Goal: Information Seeking & Learning: Find specific fact

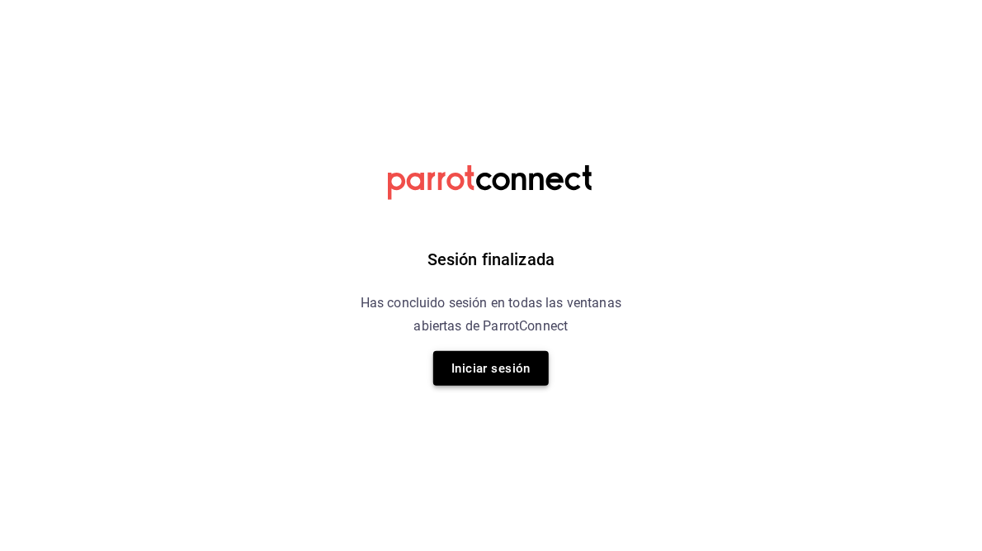
click at [478, 370] on button "Iniciar sesión" at bounding box center [491, 368] width 116 height 35
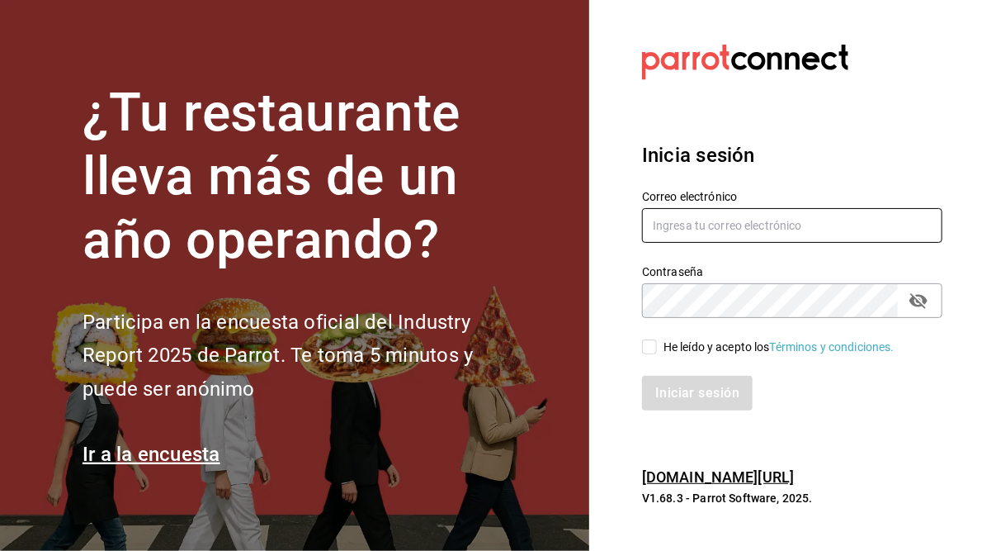
type input "[PERSON_NAME][EMAIL_ADDRESS][PERSON_NAME][DOMAIN_NAME]"
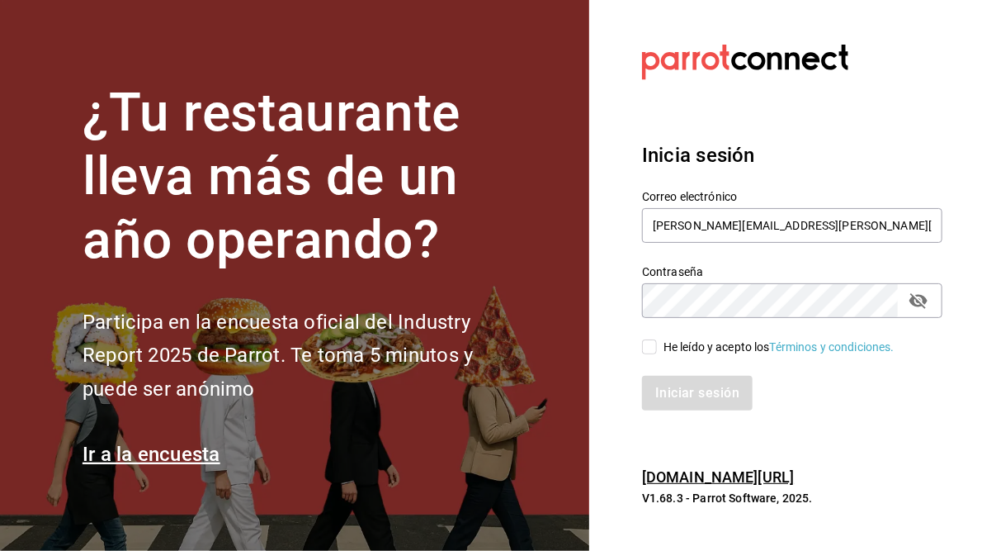
click at [653, 343] on input "He leído y acepto los Términos y condiciones." at bounding box center [649, 346] width 15 height 15
checkbox input "true"
click at [702, 394] on button "Iniciar sesión" at bounding box center [698, 393] width 112 height 35
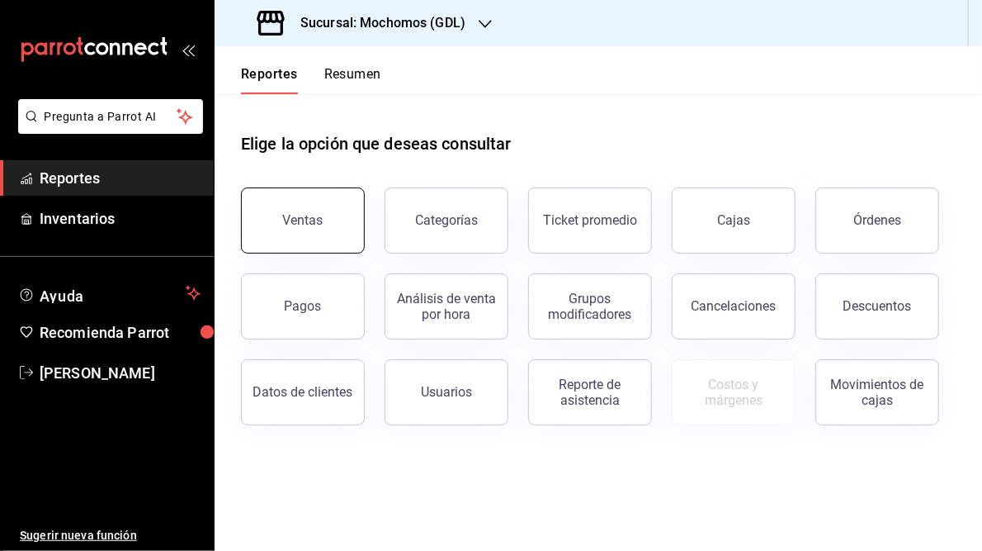
click at [312, 222] on div "Ventas" at bounding box center [303, 220] width 40 height 16
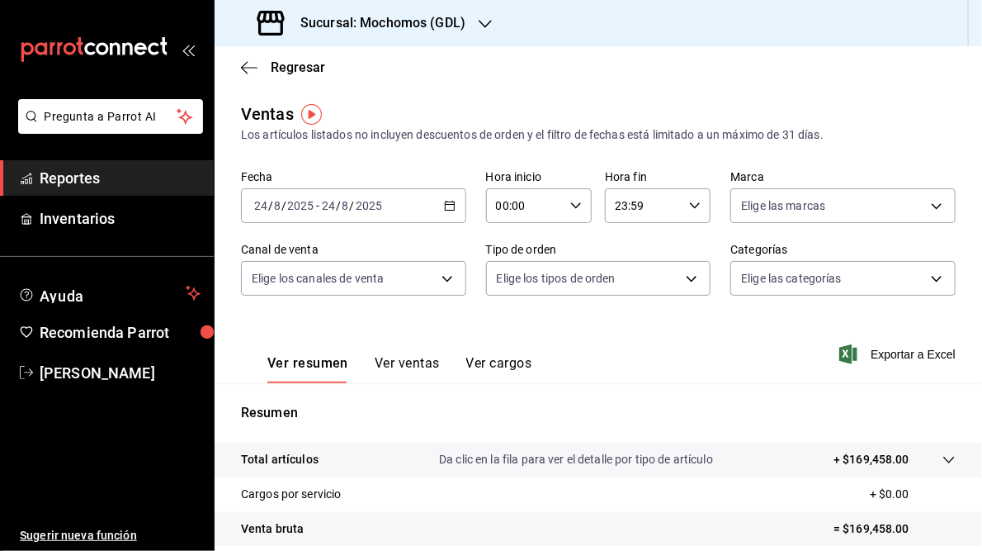
click at [445, 208] on icon "button" at bounding box center [450, 206] width 12 height 12
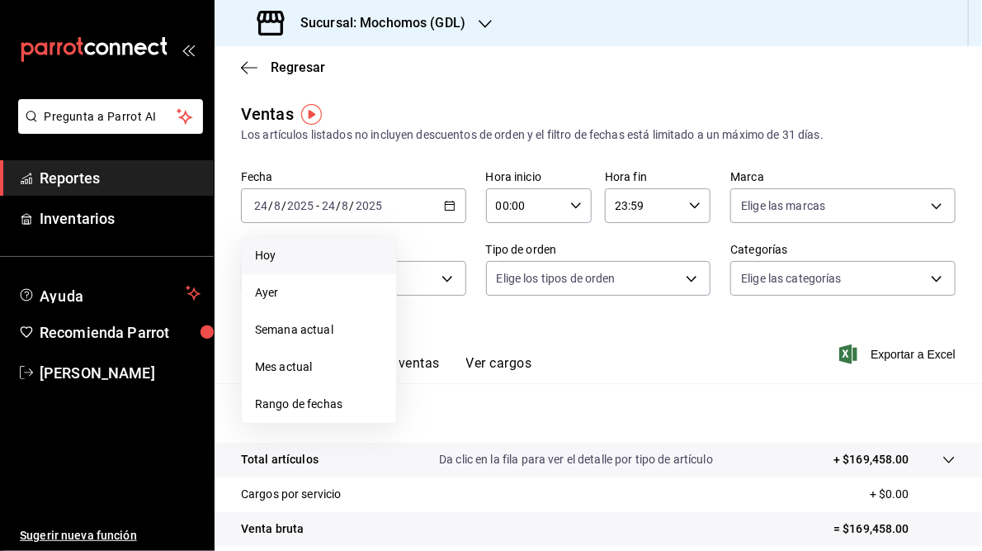
click at [274, 252] on span "Hoy" at bounding box center [319, 255] width 128 height 17
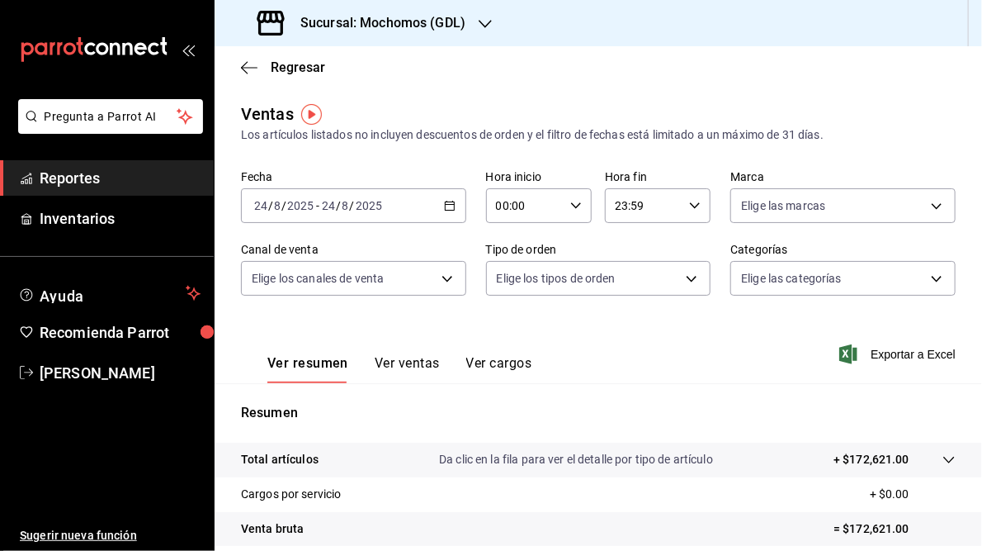
click at [570, 206] on icon "button" at bounding box center [576, 206] width 12 height 12
click at [508, 272] on span "05" at bounding box center [509, 273] width 26 height 13
type input "05:00"
click at [685, 350] on div at bounding box center [491, 275] width 982 height 551
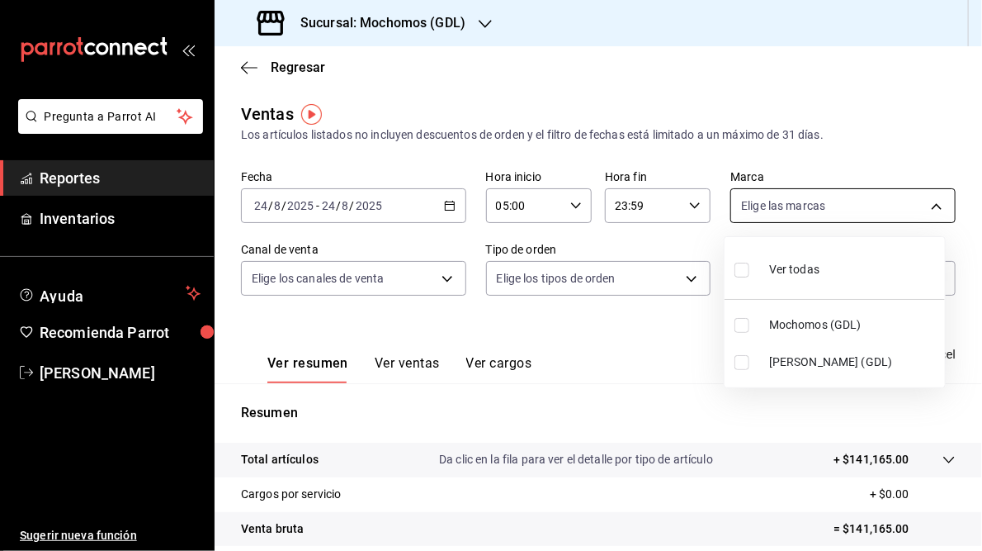
click at [924, 202] on body "Pregunta a Parrot AI Reportes Inventarios Ayuda Recomienda Parrot Juan Camacho …" at bounding box center [491, 275] width 982 height 551
click at [774, 362] on span "Mika (GDL)" at bounding box center [853, 361] width 169 height 17
type input "9cac9703-0c5a-4d8b-addd-5b6b571d65b9"
checkbox input "true"
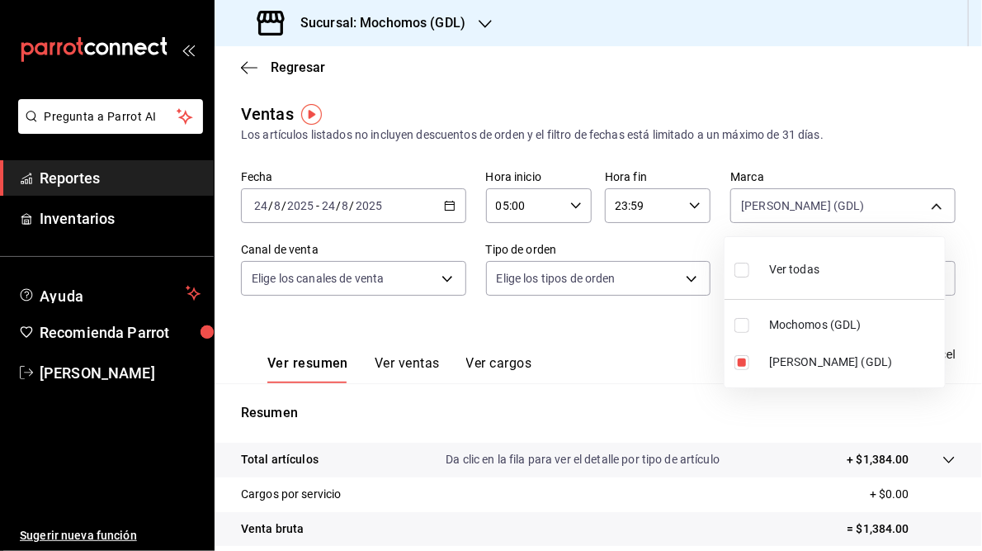
click at [610, 358] on div at bounding box center [491, 275] width 982 height 551
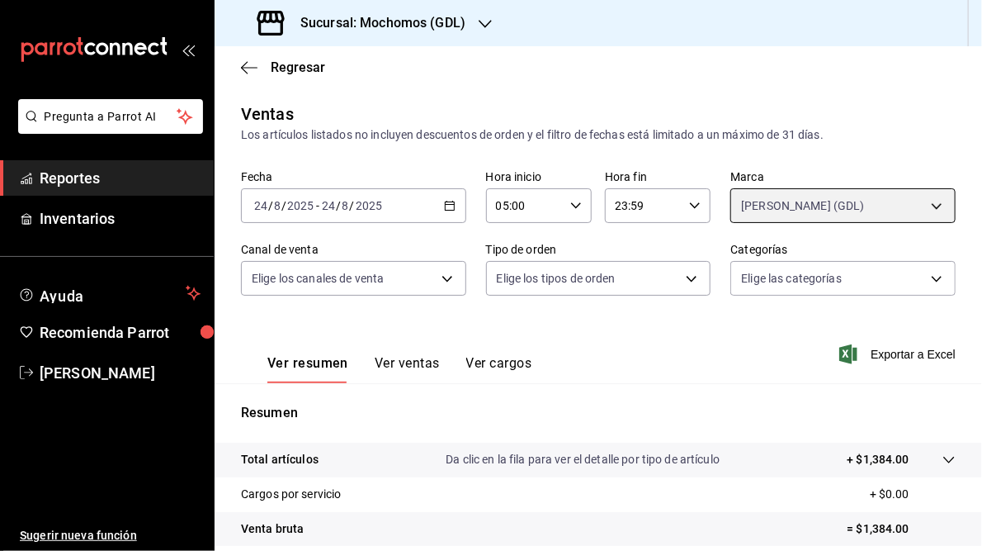
scroll to position [239, 0]
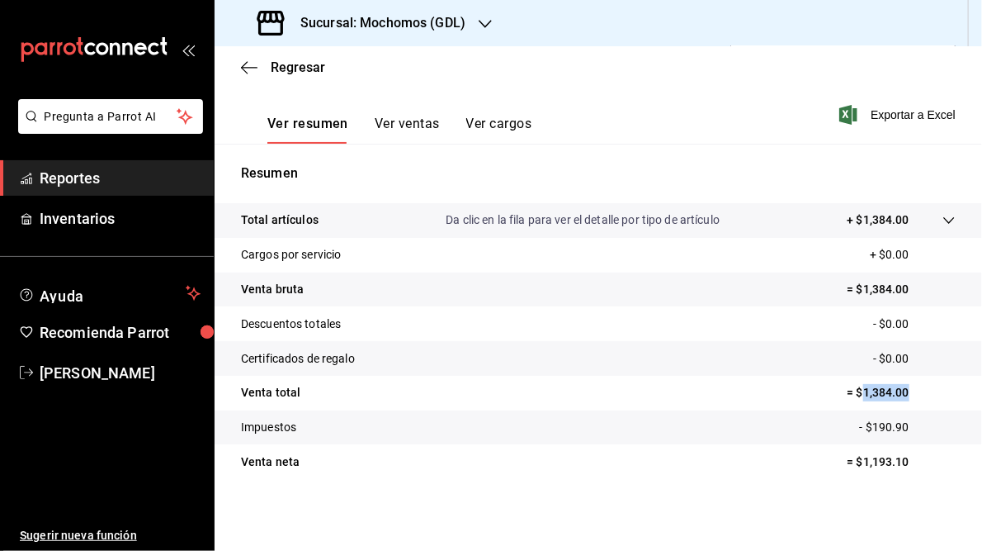
drag, startPoint x: 855, startPoint y: 390, endPoint x: 925, endPoint y: 383, distance: 70.6
click at [925, 384] on p "= $1,384.00" at bounding box center [902, 392] width 108 height 17
copy p "1,384.00"
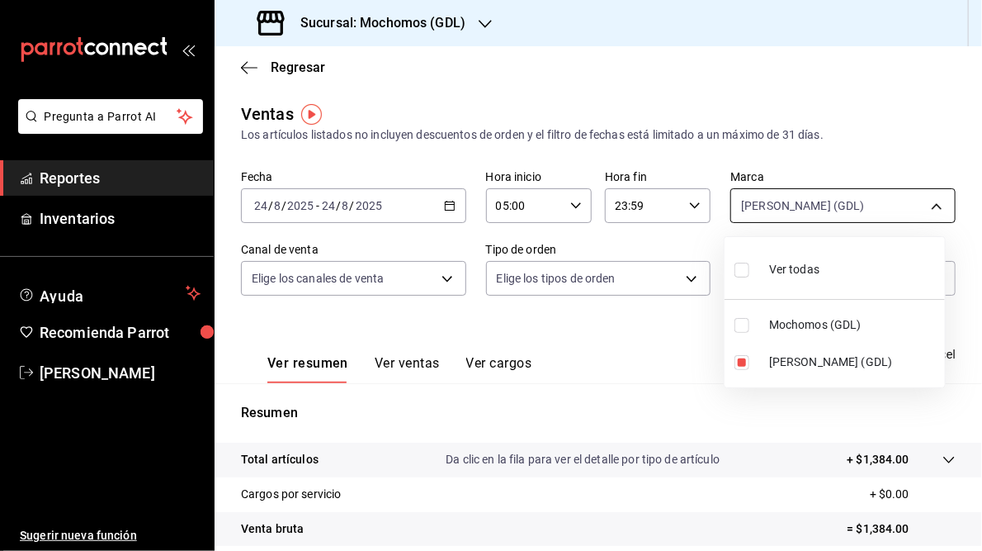
click at [929, 201] on body "Pregunta a Parrot AI Reportes Inventarios Ayuda Recomienda Parrot Juan Camacho …" at bounding box center [491, 275] width 982 height 551
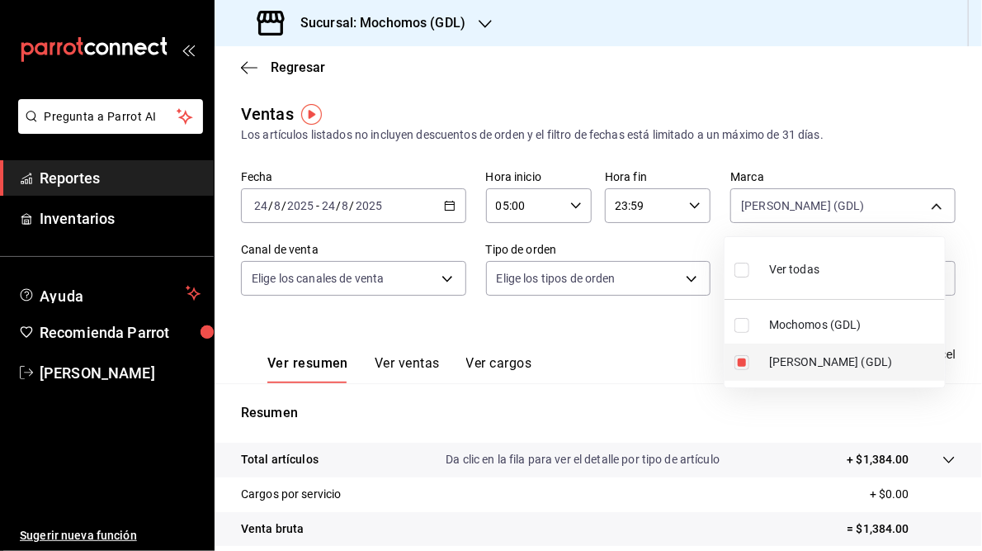
click at [742, 362] on input "checkbox" at bounding box center [742, 362] width 15 height 15
checkbox input "false"
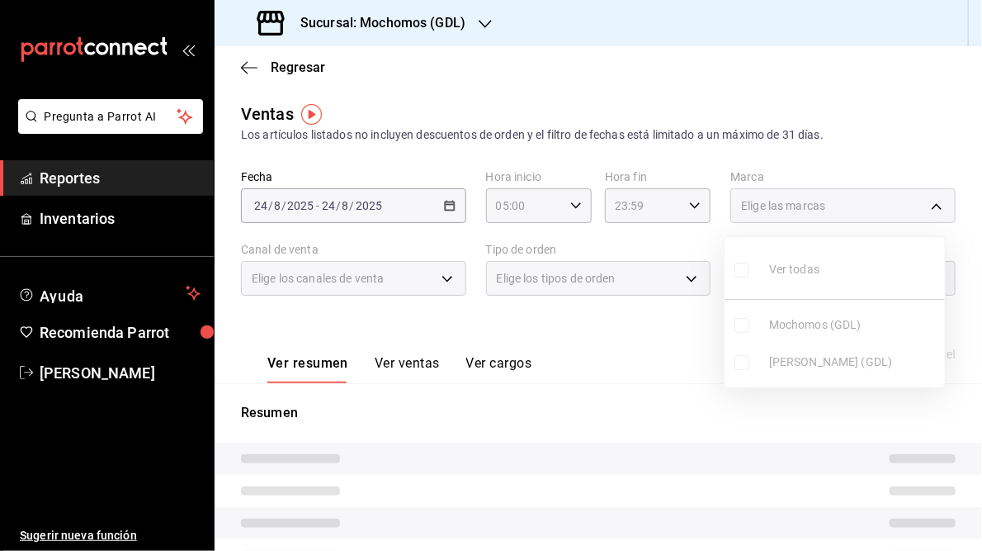
click at [751, 320] on ul "Ver todas Mochomos (GDL) Mika (GDL)" at bounding box center [835, 312] width 220 height 150
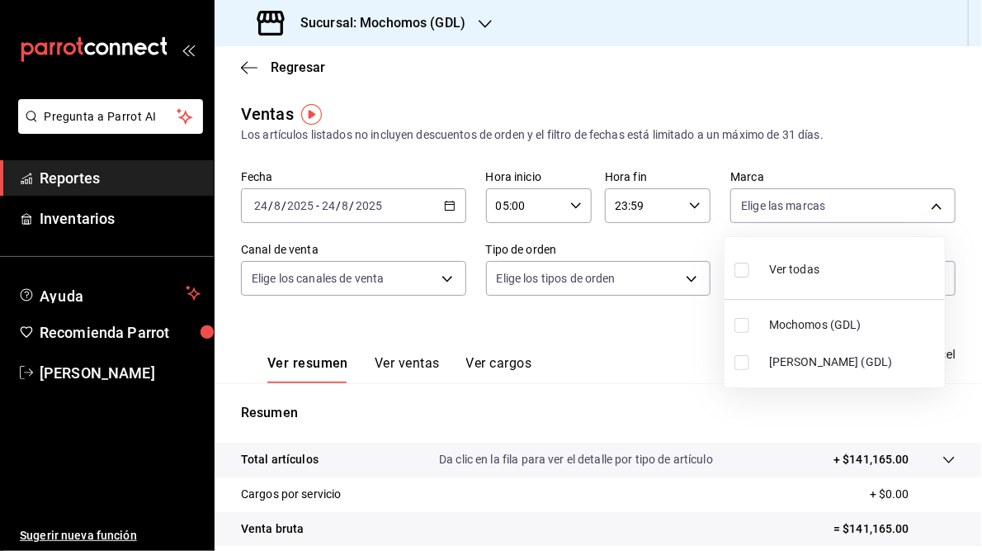
click at [745, 321] on input "checkbox" at bounding box center [742, 325] width 15 height 15
checkbox input "true"
type input "36c25d4a-7cb0-456c-a434-e981d54830bc"
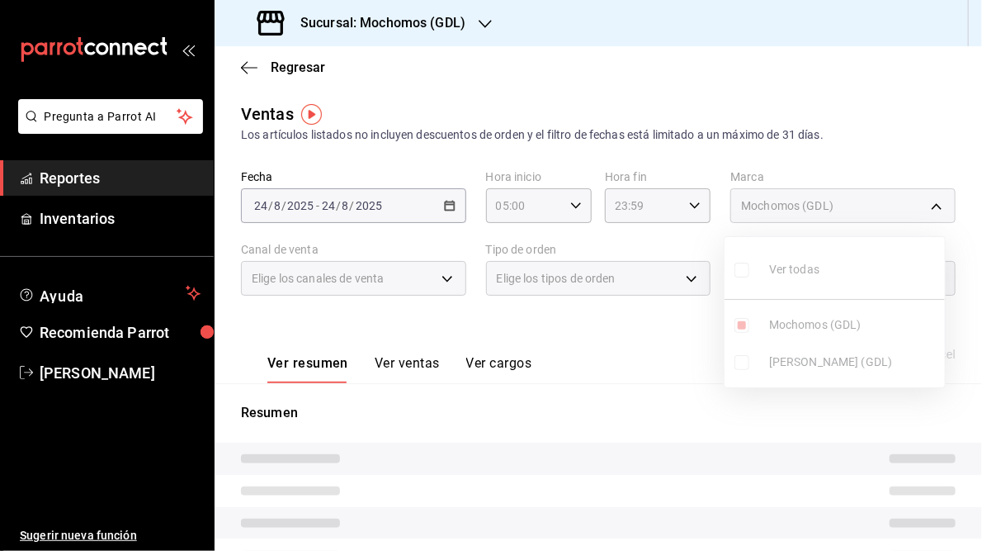
click at [664, 337] on div at bounding box center [491, 275] width 982 height 551
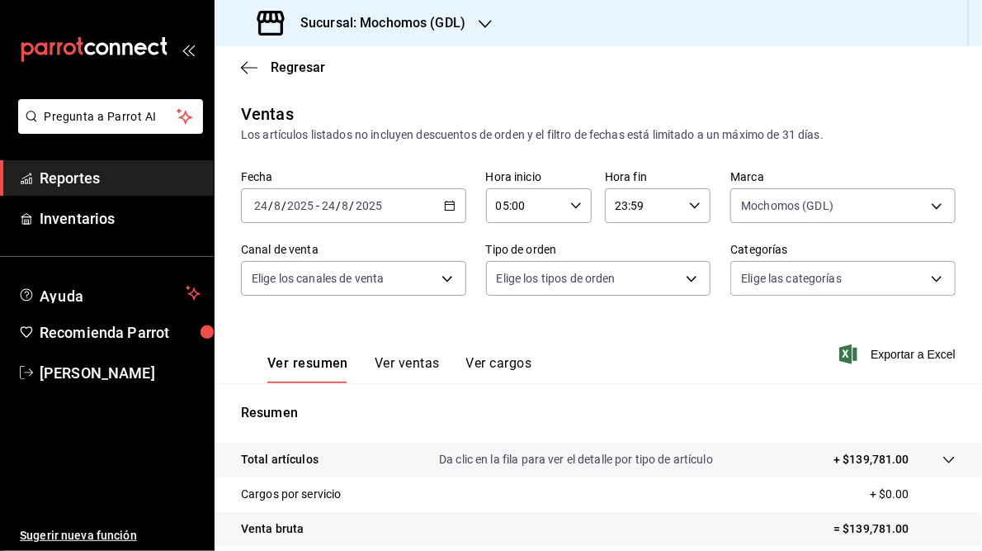
scroll to position [239, 0]
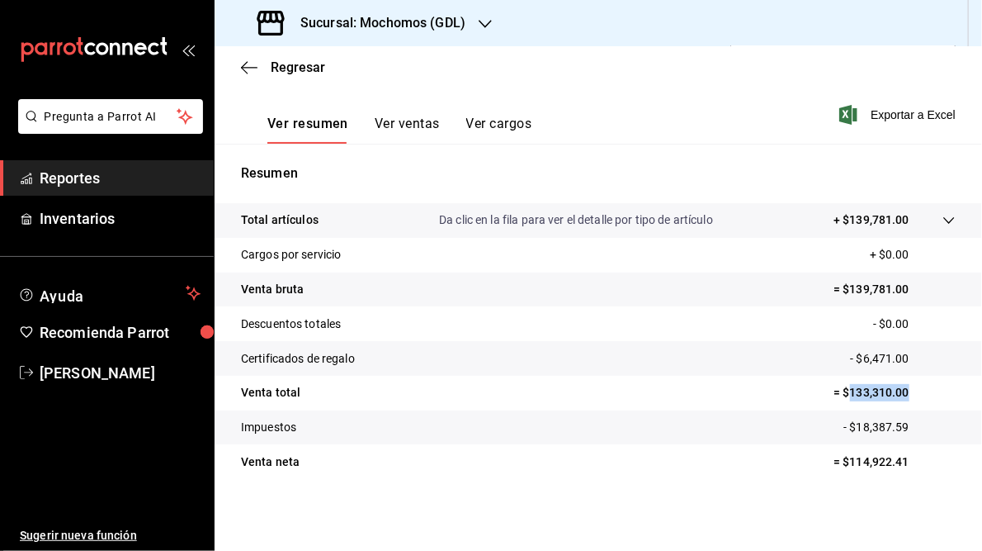
drag, startPoint x: 843, startPoint y: 390, endPoint x: 901, endPoint y: 385, distance: 58.0
click at [901, 385] on p "= $133,310.00" at bounding box center [895, 392] width 122 height 17
copy p "133,310.00"
click at [377, 22] on h3 "Sucursal: Mochomos (GDL)" at bounding box center [376, 23] width 178 height 20
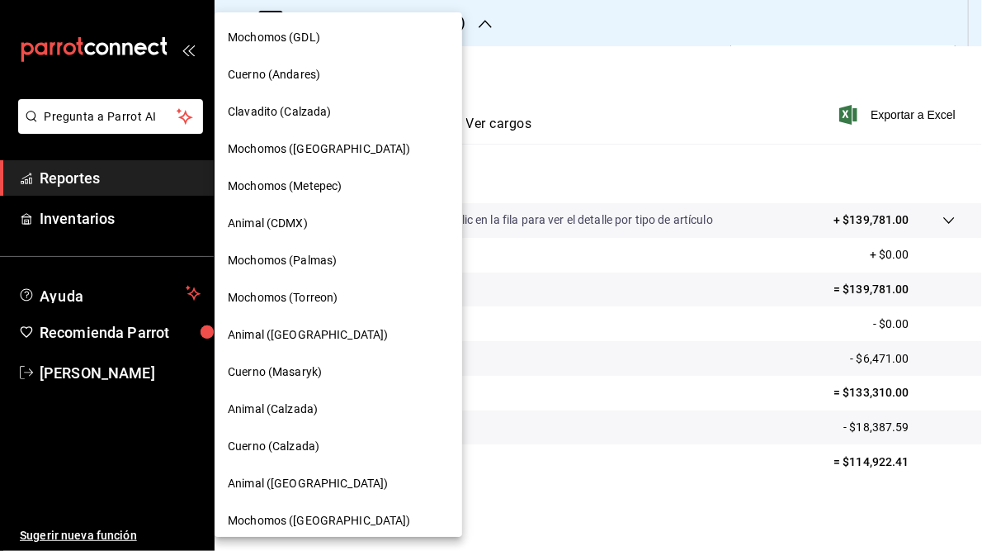
click at [272, 73] on span "Cuerno (Andares)" at bounding box center [274, 74] width 92 height 17
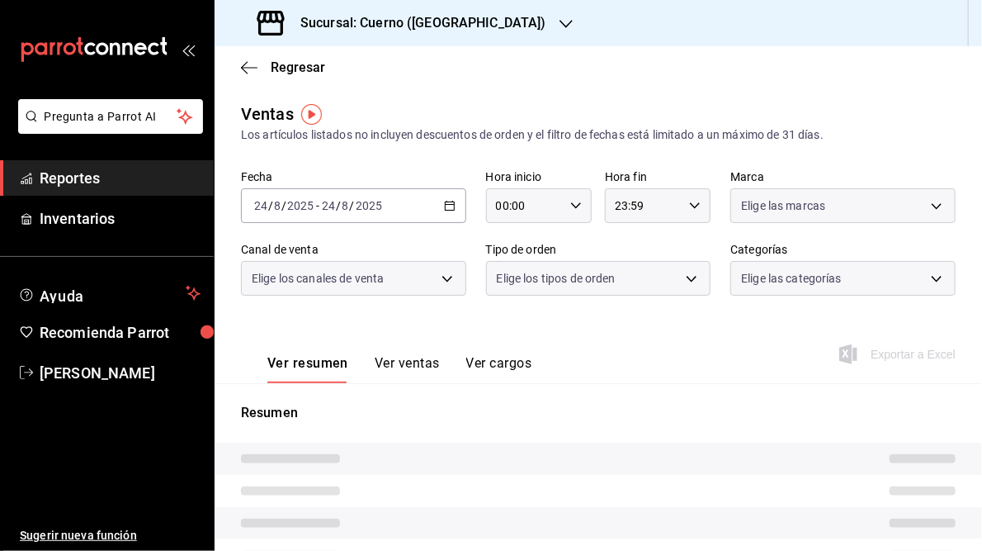
type input "05:00"
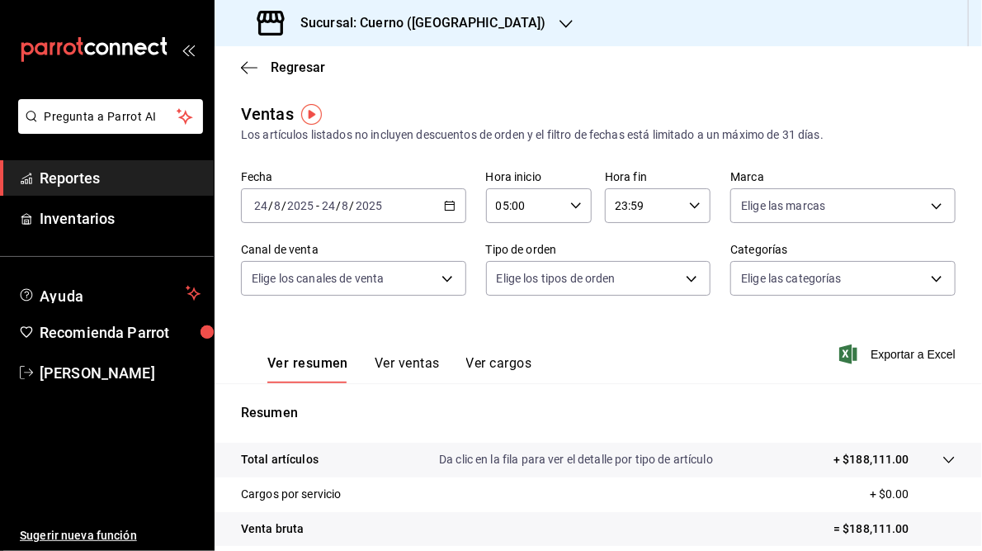
scroll to position [239, 0]
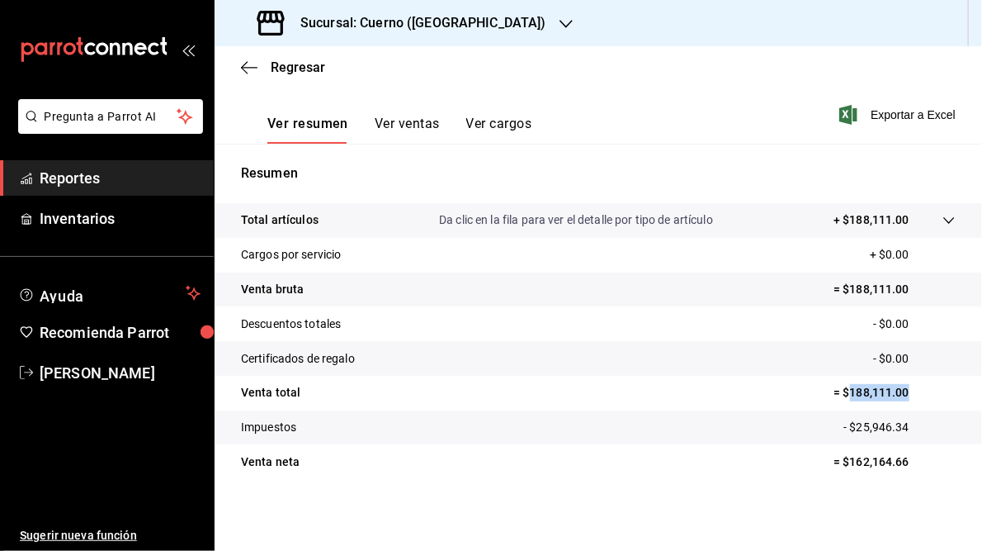
drag, startPoint x: 839, startPoint y: 390, endPoint x: 910, endPoint y: 388, distance: 70.2
click at [910, 388] on p "= $188,111.00" at bounding box center [895, 392] width 122 height 17
drag, startPoint x: 910, startPoint y: 388, endPoint x: 864, endPoint y: 392, distance: 45.6
copy p "188,111.00"
click at [423, 31] on h3 "Sucursal: Cuerno (Andares)" at bounding box center [416, 23] width 259 height 20
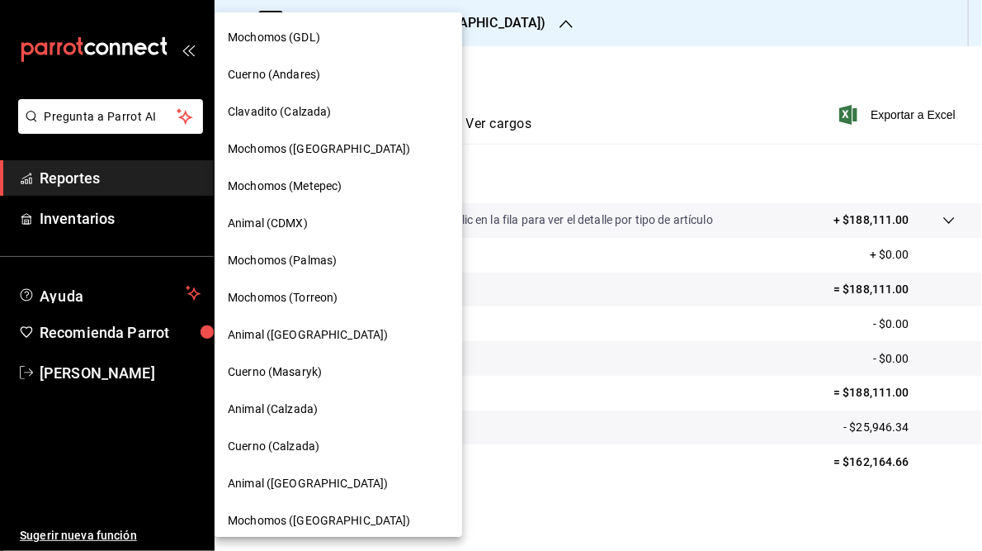
click at [308, 295] on span "Mochomos (Torreon)" at bounding box center [283, 297] width 110 height 17
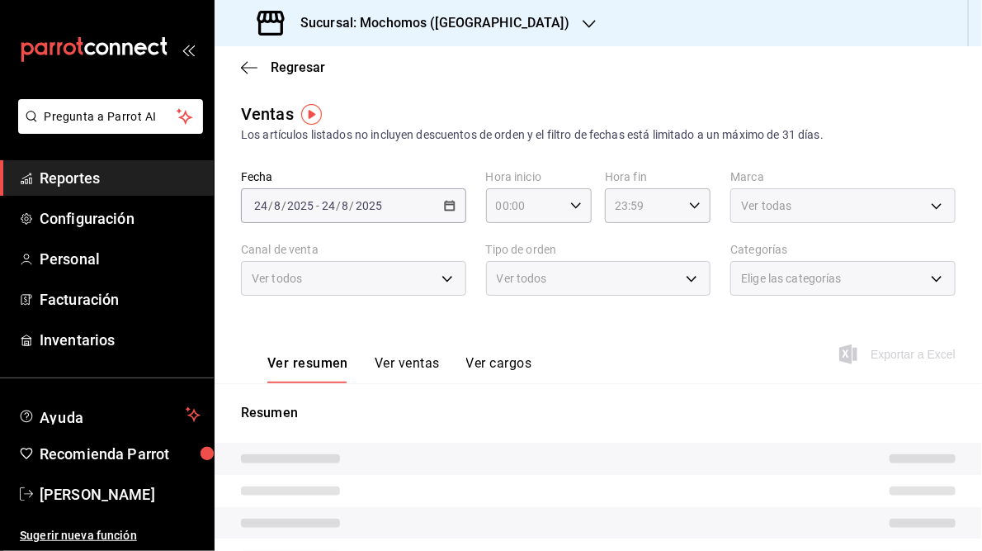
type input "05:00"
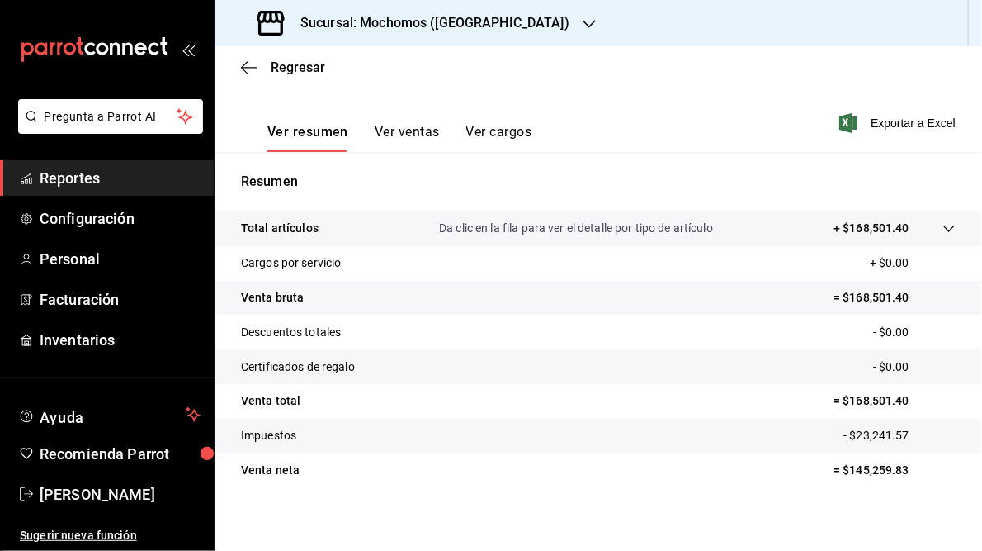
scroll to position [231, 0]
drag, startPoint x: 842, startPoint y: 397, endPoint x: 901, endPoint y: 398, distance: 59.4
click at [901, 398] on p "= $168,501.40" at bounding box center [895, 400] width 122 height 17
copy p "168,501.40"
click at [411, 21] on h3 "Sucursal: Mochomos (Torreon)" at bounding box center [428, 23] width 282 height 20
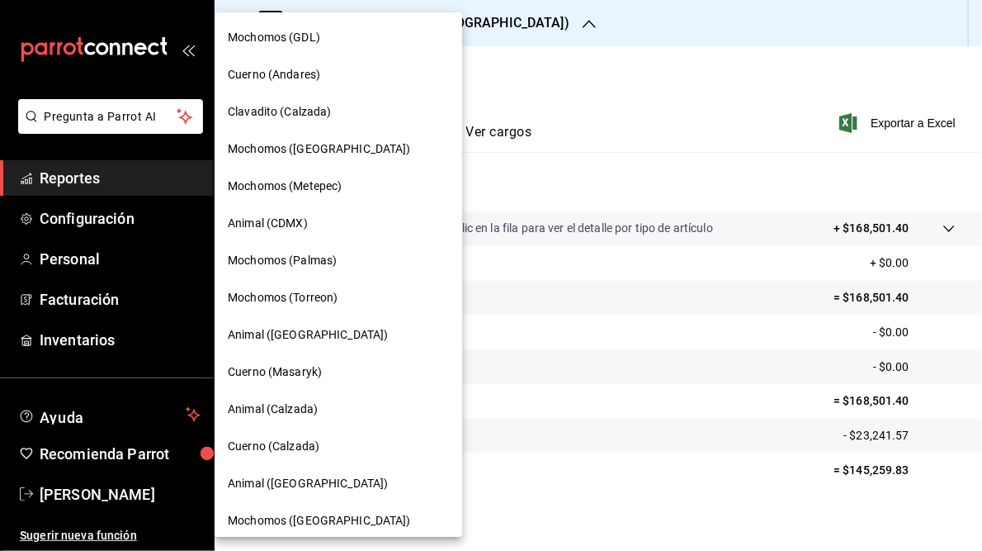
scroll to position [120, 0]
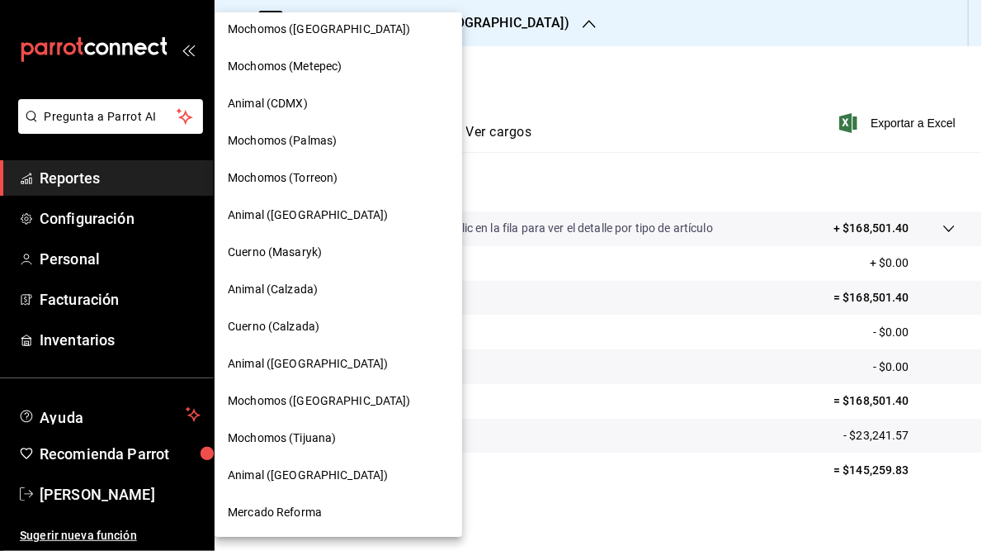
click at [296, 400] on span "Mochomos (Chihuahua)" at bounding box center [319, 400] width 183 height 17
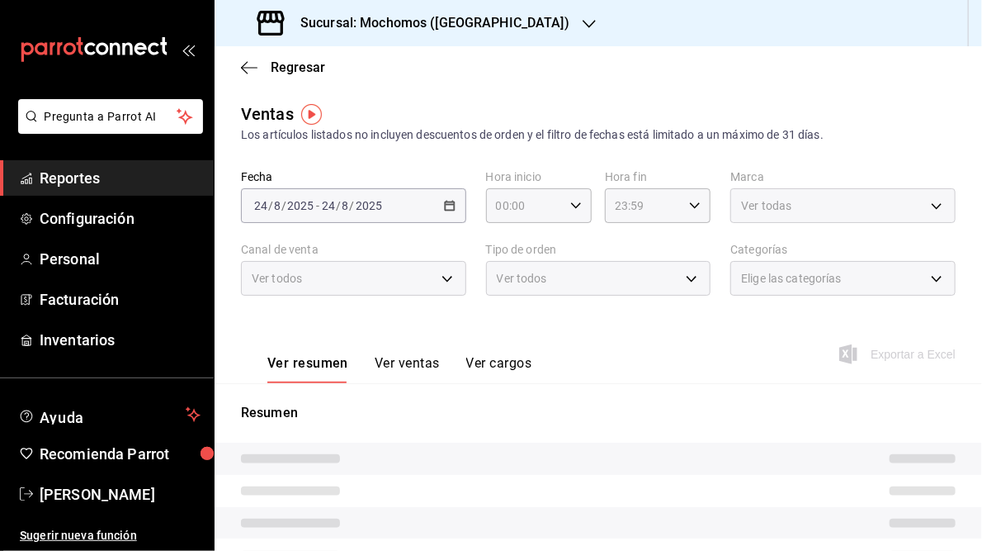
type input "05:00"
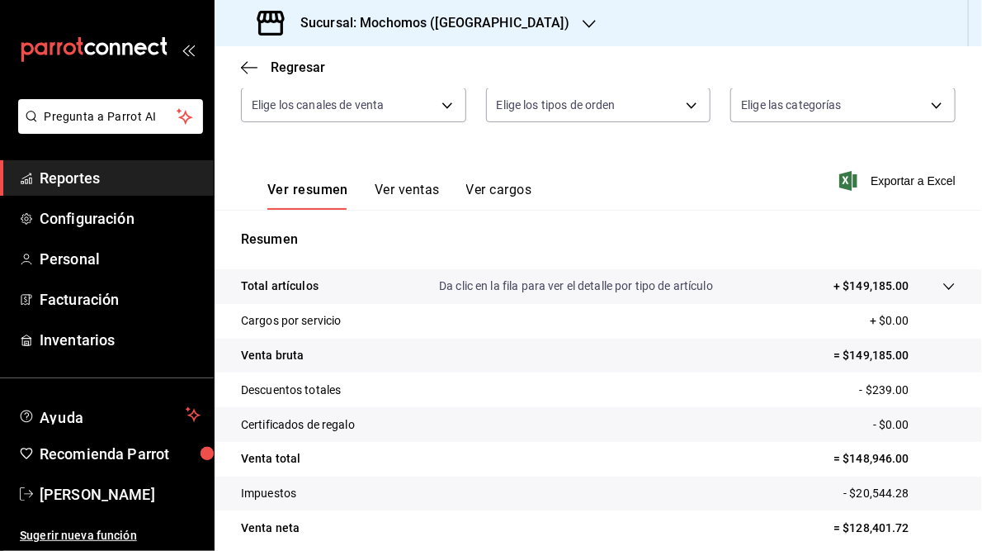
scroll to position [174, 0]
drag, startPoint x: 839, startPoint y: 459, endPoint x: 905, endPoint y: 453, distance: 65.5
click at [905, 453] on p "= $148,946.00" at bounding box center [895, 457] width 122 height 17
copy p "148,946.00"
click at [422, 13] on h3 "Sucursal: Mochomos (Chihuahua)" at bounding box center [428, 23] width 282 height 20
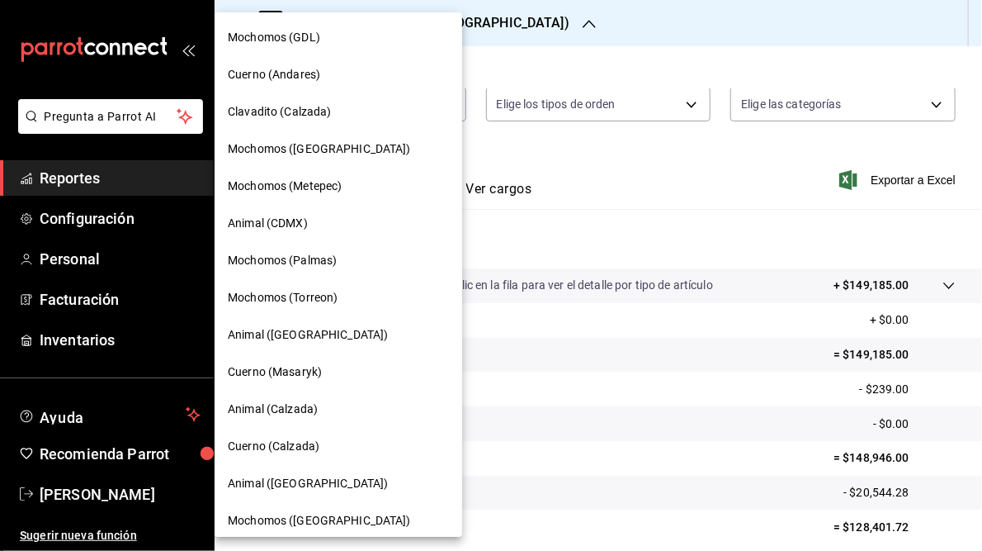
scroll to position [120, 0]
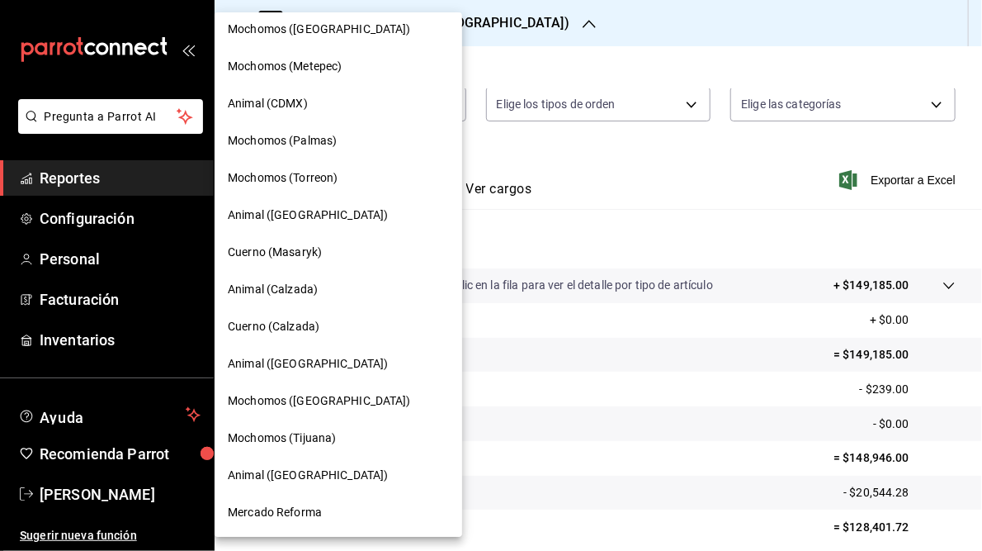
click at [267, 515] on span "Mercado Reforma" at bounding box center [275, 511] width 94 height 17
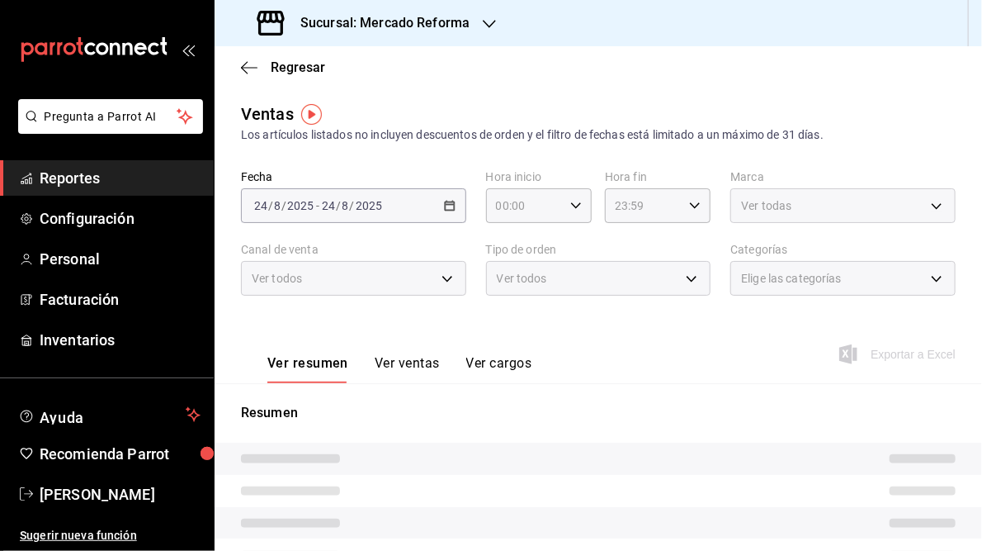
type input "05:00"
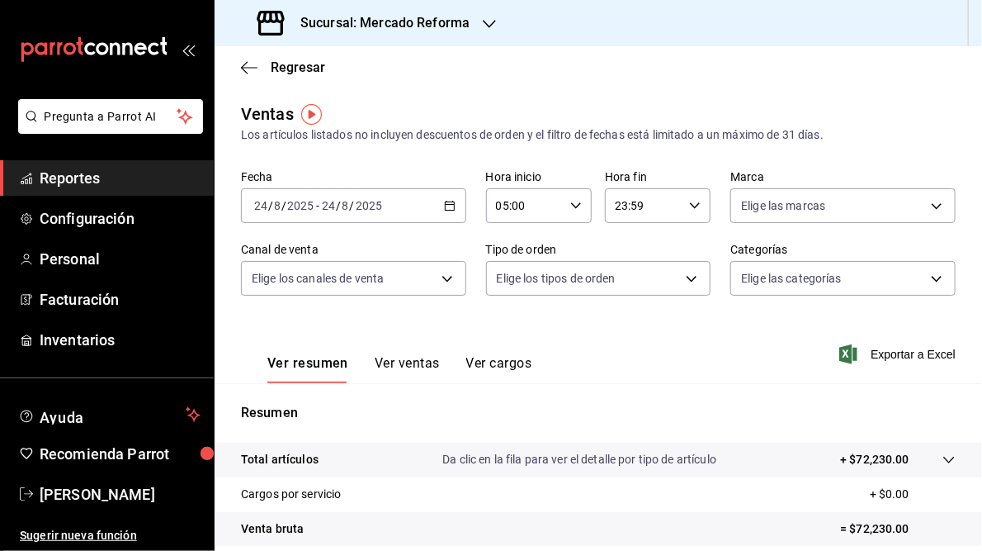
scroll to position [239, 0]
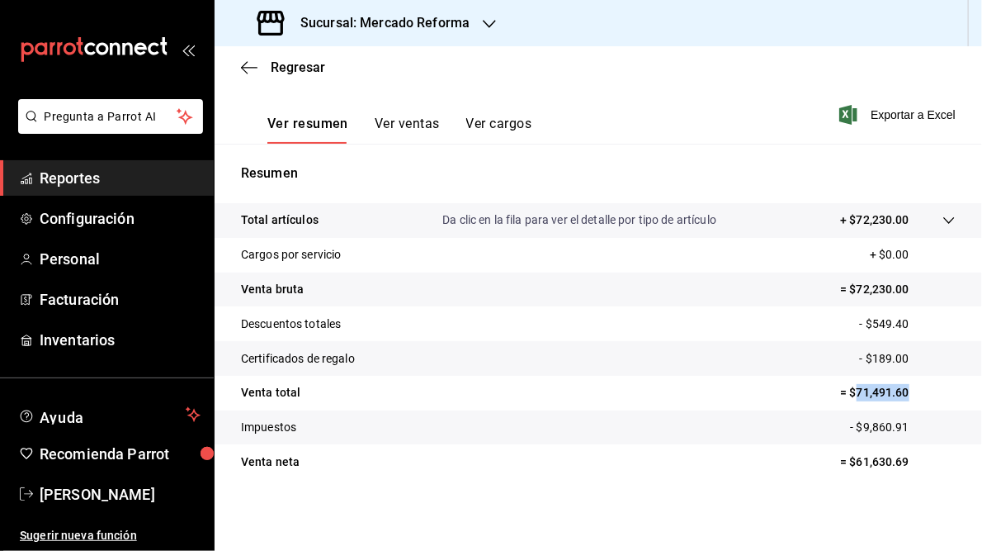
drag, startPoint x: 846, startPoint y: 392, endPoint x: 904, endPoint y: 390, distance: 57.8
click at [904, 390] on p "= $71,491.60" at bounding box center [898, 392] width 116 height 17
copy p "71,491.60"
